Goal: Task Accomplishment & Management: Use online tool/utility

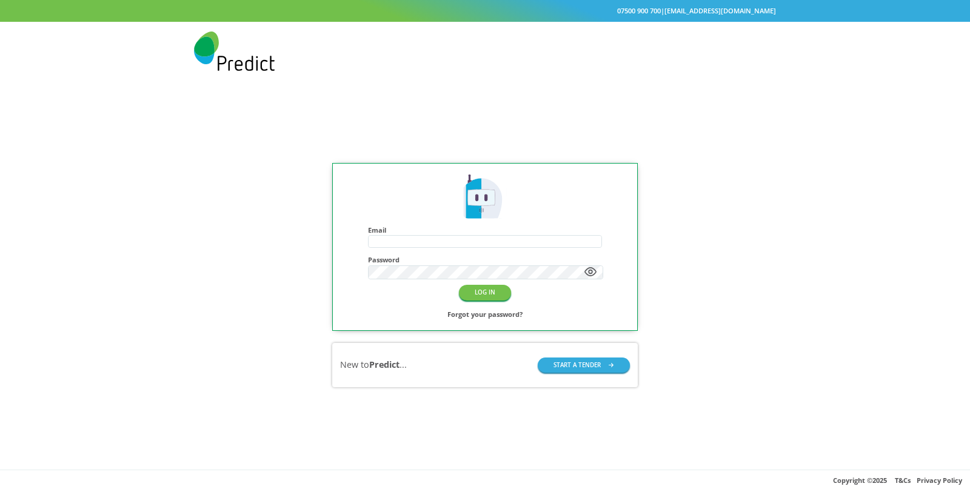
type input "**********"
click at [592, 273] on icon at bounding box center [590, 272] width 11 height 8
click at [478, 293] on button "LOG IN" at bounding box center [485, 292] width 52 height 15
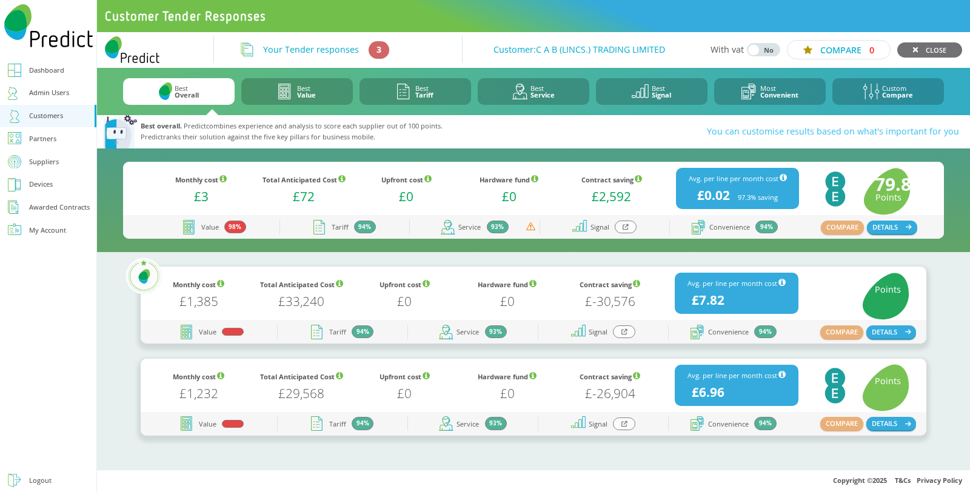
click at [619, 221] on div at bounding box center [626, 227] width 22 height 13
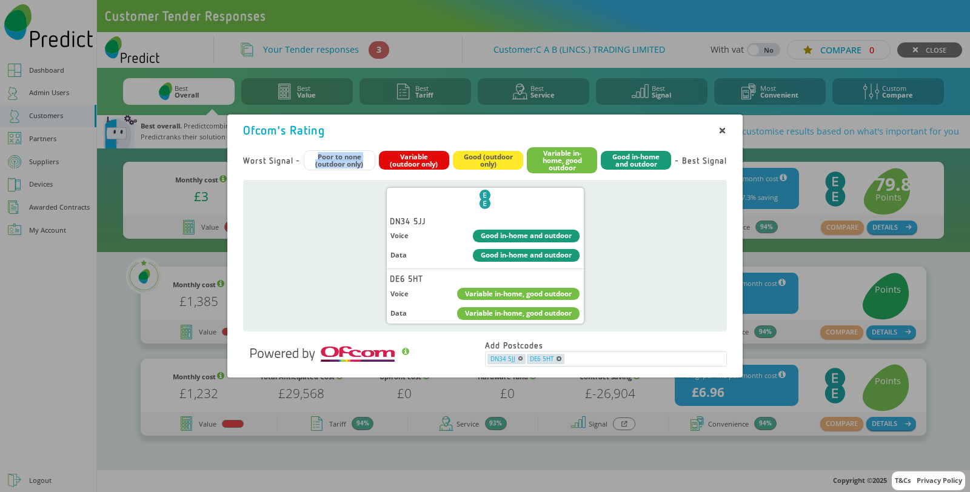
drag, startPoint x: 316, startPoint y: 158, endPoint x: 373, endPoint y: 168, distance: 57.3
click at [373, 168] on div "Poor to none (outdoor only) Variable (outdoor only) Good (outdoor only) Variabl…" at bounding box center [487, 160] width 375 height 31
drag, startPoint x: 399, startPoint y: 162, endPoint x: 427, endPoint y: 164, distance: 28.6
click at [427, 164] on div "Variable (outdoor only)" at bounding box center [414, 160] width 70 height 19
drag, startPoint x: 441, startPoint y: 165, endPoint x: 396, endPoint y: 150, distance: 47.7
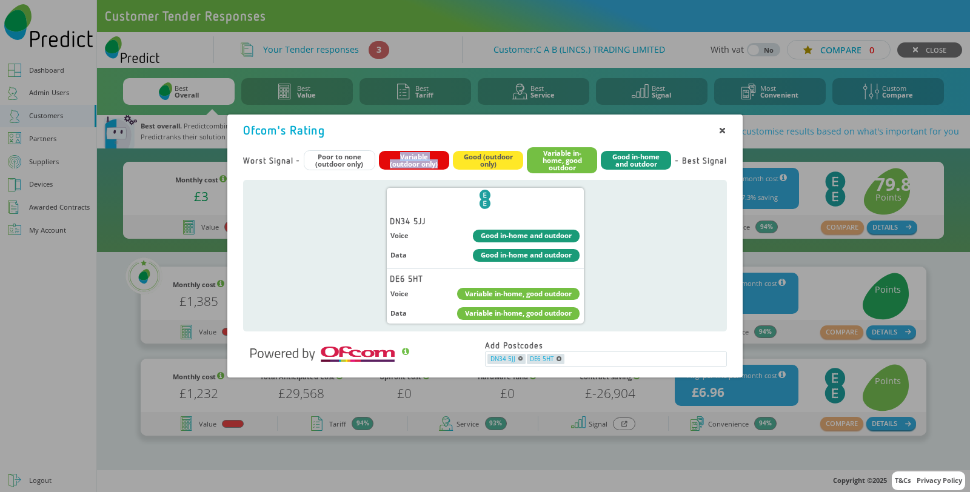
click at [396, 150] on div "Poor to none (outdoor only) Variable (outdoor only) Good (outdoor only) Variabl…" at bounding box center [487, 160] width 375 height 31
drag, startPoint x: 464, startPoint y: 158, endPoint x: 507, endPoint y: 168, distance: 43.8
click at [507, 168] on div "Good (outdoor only)" at bounding box center [488, 160] width 70 height 19
drag, startPoint x: 316, startPoint y: 159, endPoint x: 382, endPoint y: 167, distance: 66.0
click at [382, 167] on div "Poor to none (outdoor only) Variable (outdoor only) Good (outdoor only) Variabl…" at bounding box center [487, 160] width 375 height 31
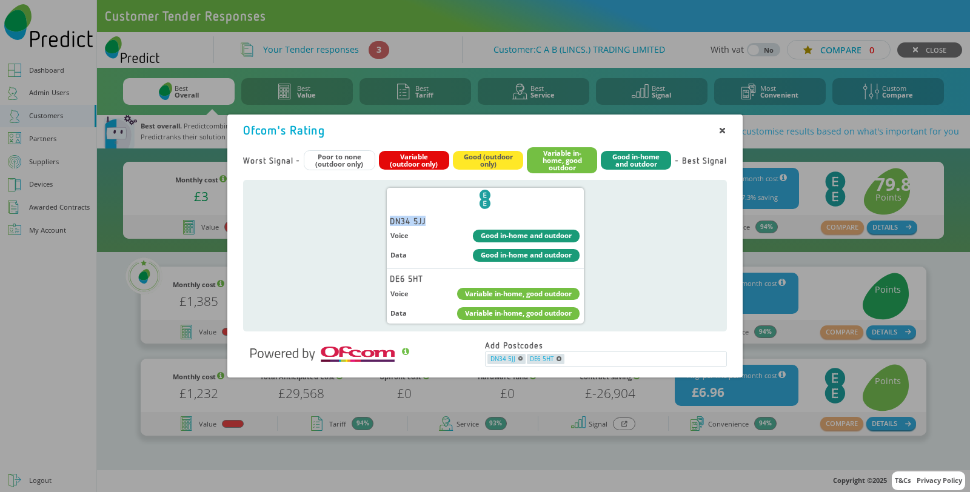
drag, startPoint x: 390, startPoint y: 222, endPoint x: 439, endPoint y: 224, distance: 49.7
click at [439, 224] on div "DN34 5JJ" at bounding box center [485, 221] width 197 height 12
drag, startPoint x: 390, startPoint y: 236, endPoint x: 418, endPoint y: 237, distance: 27.9
click at [418, 237] on div "Voice Good in-home and outdoor" at bounding box center [485, 235] width 197 height 19
drag, startPoint x: 478, startPoint y: 192, endPoint x: 488, endPoint y: 204, distance: 15.5
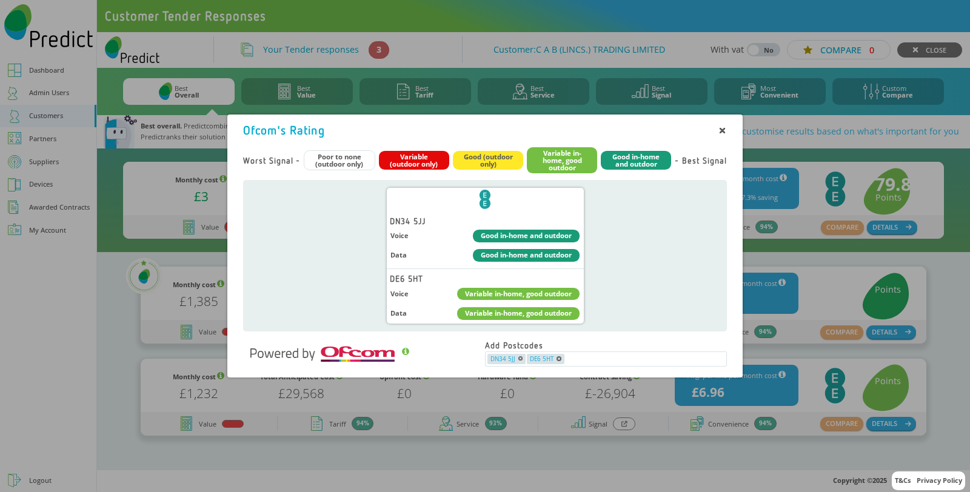
click at [488, 204] on icon "EE Logo" at bounding box center [485, 200] width 20 height 20
drag, startPoint x: 396, startPoint y: 244, endPoint x: 408, endPoint y: 245, distance: 12.2
click at [408, 245] on div "Voice Good in-home and outdoor" at bounding box center [485, 235] width 197 height 19
drag, startPoint x: 393, startPoint y: 258, endPoint x: 416, endPoint y: 257, distance: 22.5
click at [416, 257] on div "Data Good in-home and outdoor" at bounding box center [485, 255] width 197 height 19
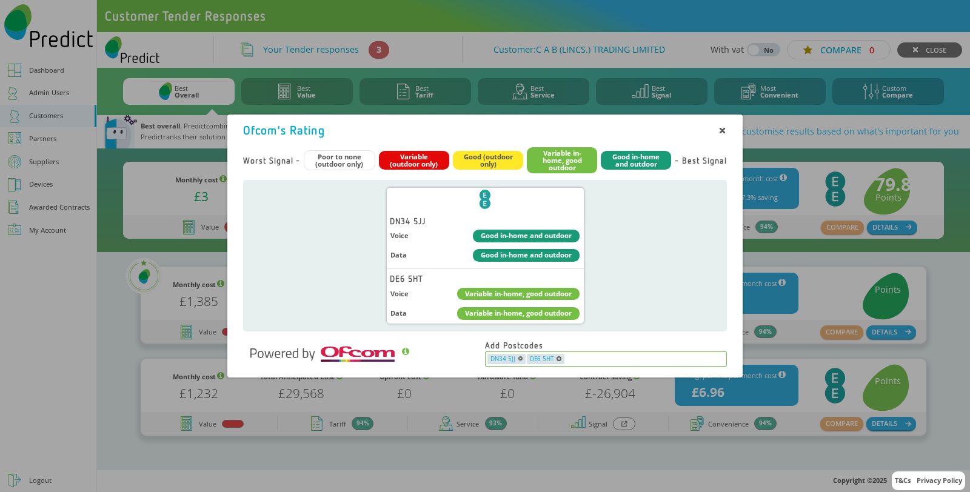
drag, startPoint x: 528, startPoint y: 361, endPoint x: 553, endPoint y: 361, distance: 24.2
click at [553, 361] on span "DE6 5HT" at bounding box center [545, 359] width 37 height 11
copy span
click at [558, 359] on icon "button" at bounding box center [558, 358] width 5 height 5
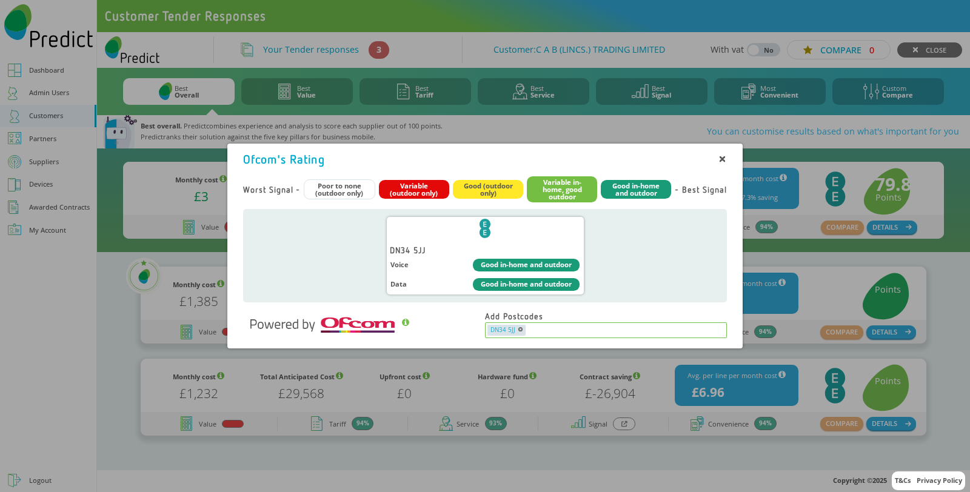
click at [550, 331] on input "text" at bounding box center [625, 330] width 199 height 11
click at [562, 328] on input "text" at bounding box center [625, 330] width 199 height 11
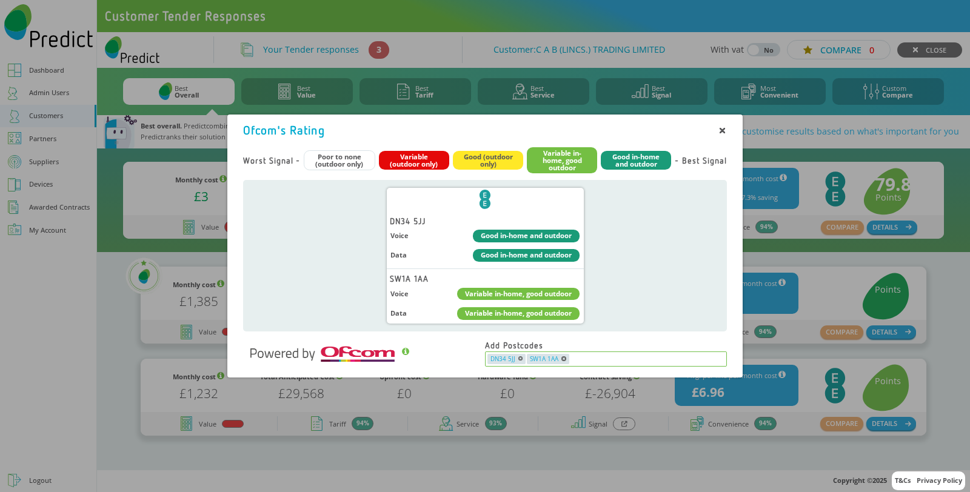
click at [519, 362] on button "button" at bounding box center [520, 359] width 11 height 6
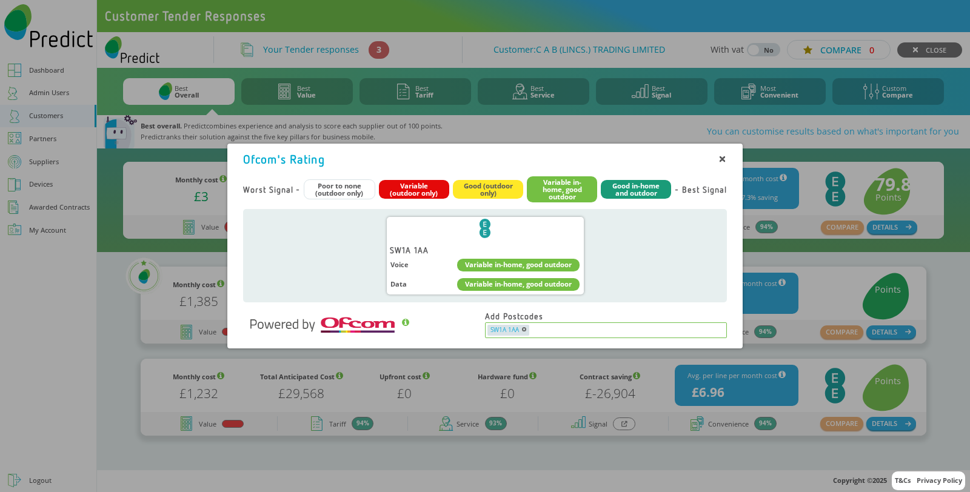
click at [525, 329] on icon "button" at bounding box center [524, 329] width 5 height 5
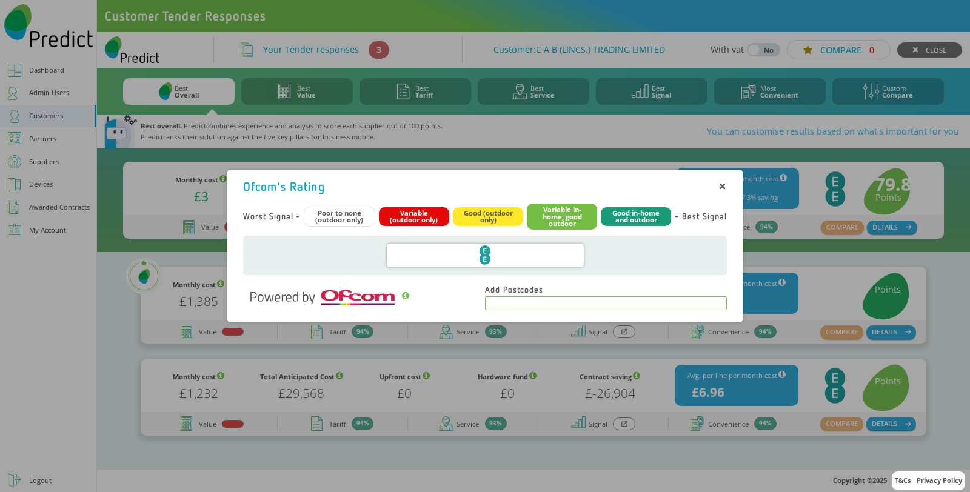
click at [582, 305] on input "text" at bounding box center [606, 303] width 238 height 11
click at [720, 185] on icon at bounding box center [722, 186] width 5 height 5
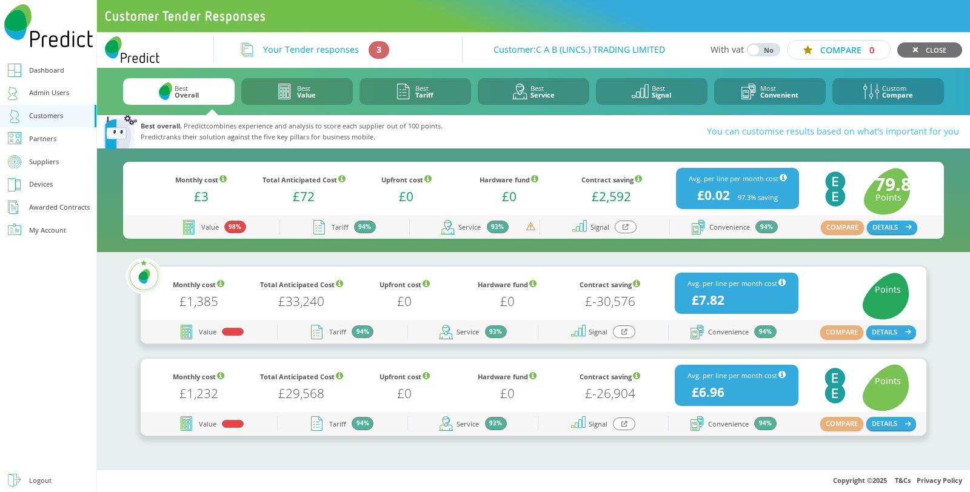
click at [623, 333] on icon at bounding box center [624, 331] width 6 height 7
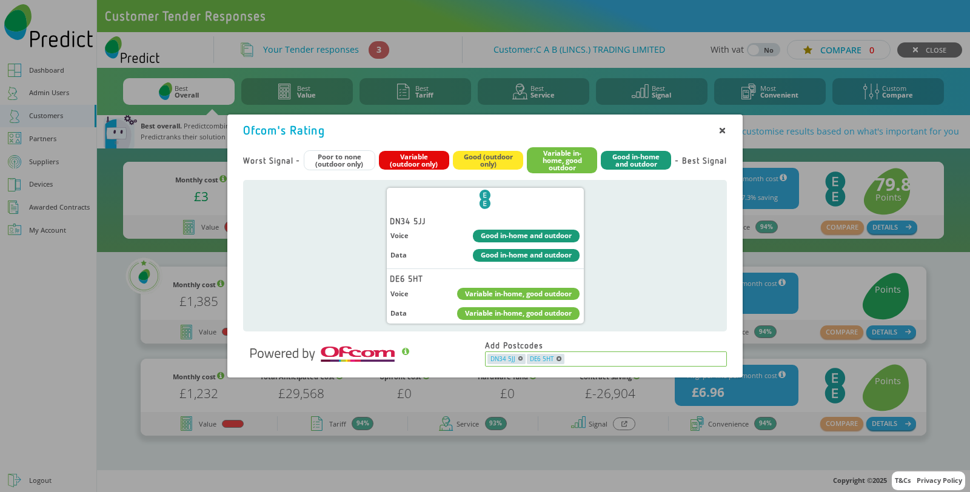
click at [592, 359] on input "text" at bounding box center [645, 359] width 160 height 11
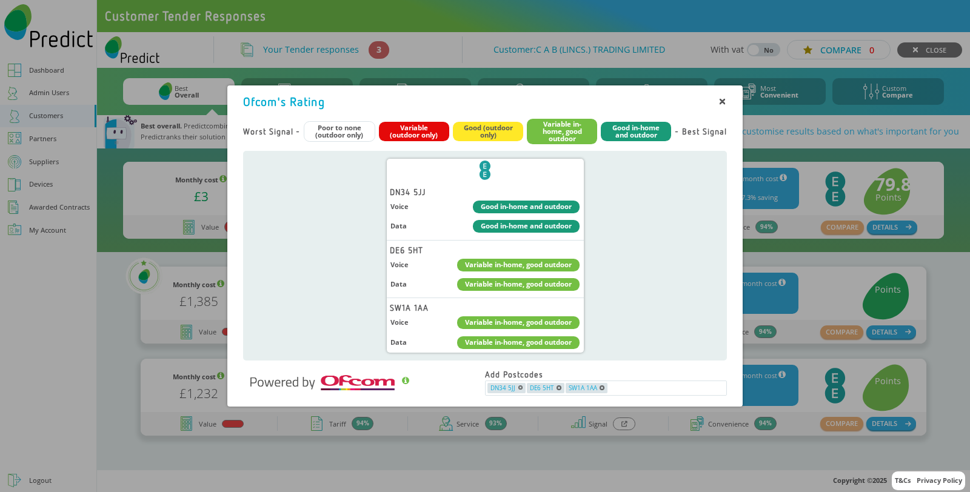
click at [723, 99] on icon at bounding box center [722, 101] width 5 height 5
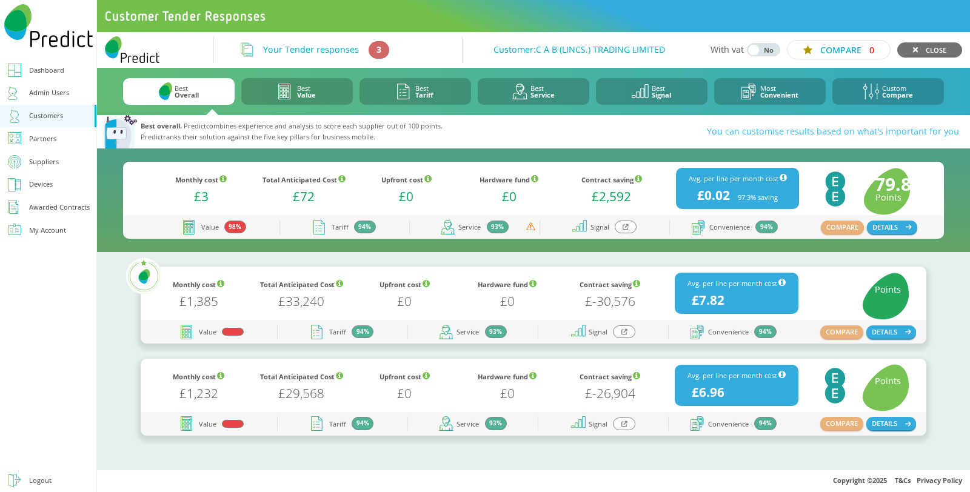
click at [624, 327] on div at bounding box center [624, 331] width 22 height 13
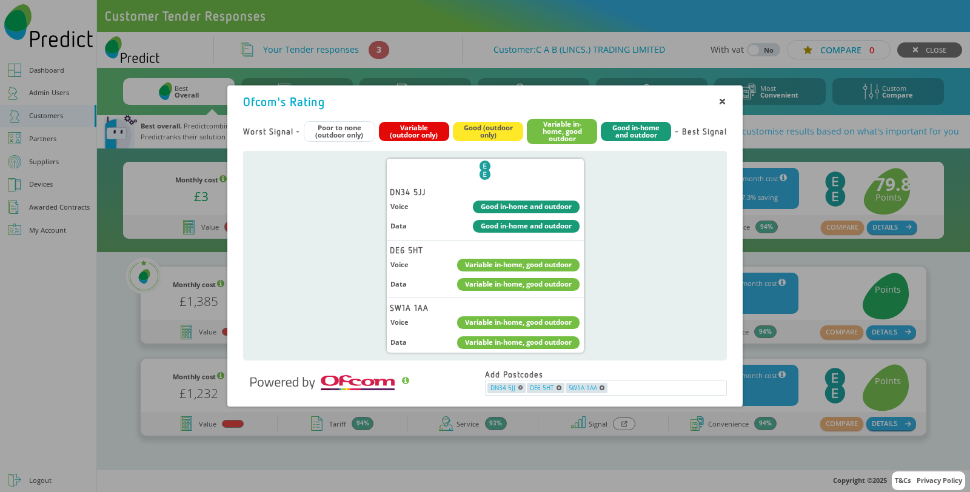
click at [724, 96] on div "Ofcom's Rating" at bounding box center [485, 104] width 484 height 18
click at [627, 386] on input "text" at bounding box center [666, 388] width 117 height 11
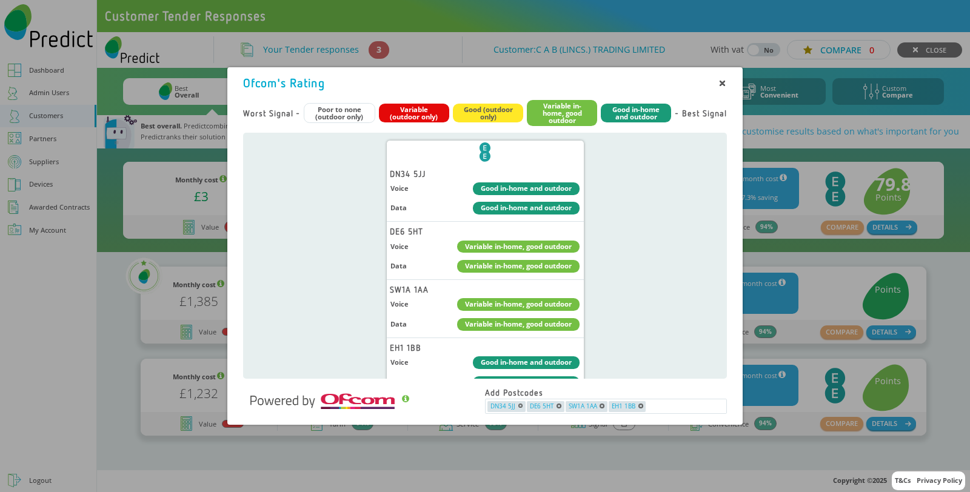
scroll to position [20, 0]
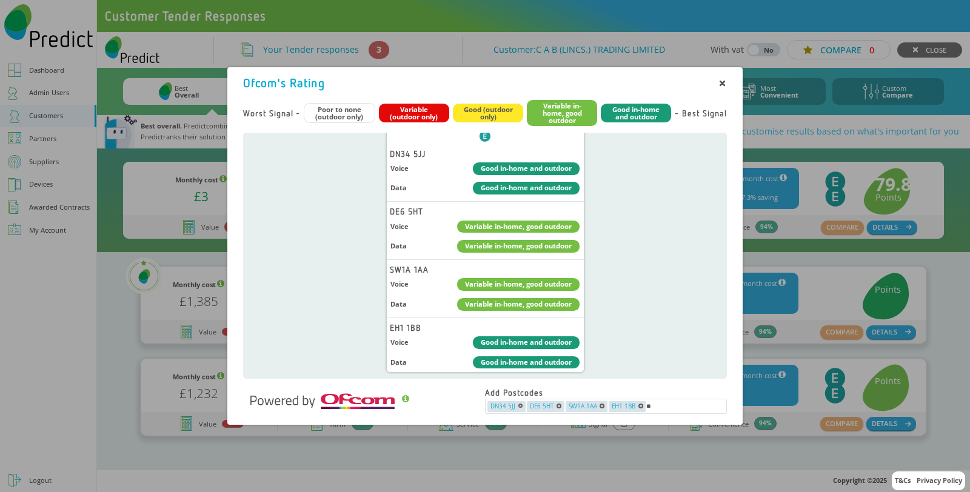
type input "*"
type input "*****"
click at [671, 389] on div "Add Postcodes" at bounding box center [606, 393] width 242 height 10
click at [667, 406] on input "*****" at bounding box center [685, 406] width 79 height 11
click at [679, 404] on input "*****" at bounding box center [685, 406] width 79 height 11
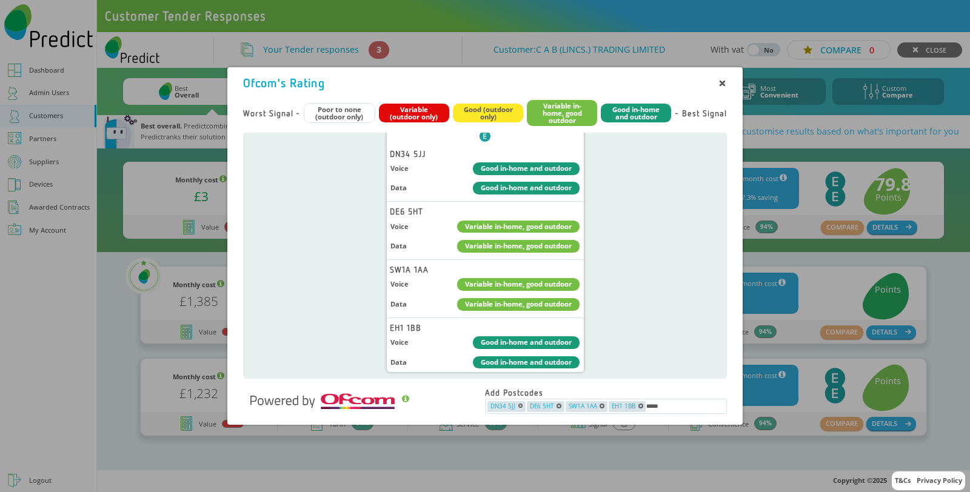
click at [723, 81] on icon at bounding box center [722, 84] width 6 height 6
